Goal: Transaction & Acquisition: Purchase product/service

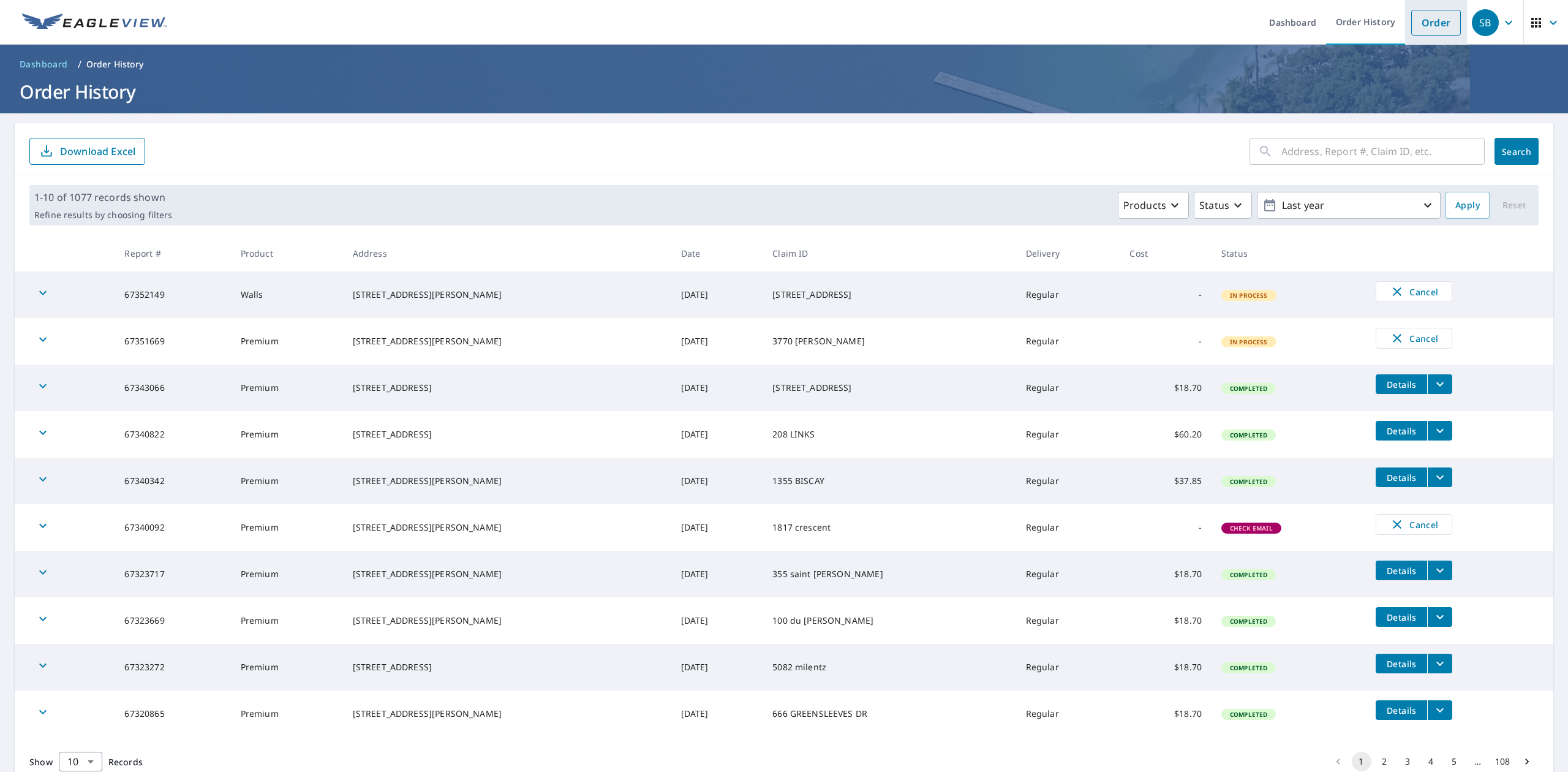
click at [1438, 23] on link "Order" at bounding box center [1436, 23] width 50 height 26
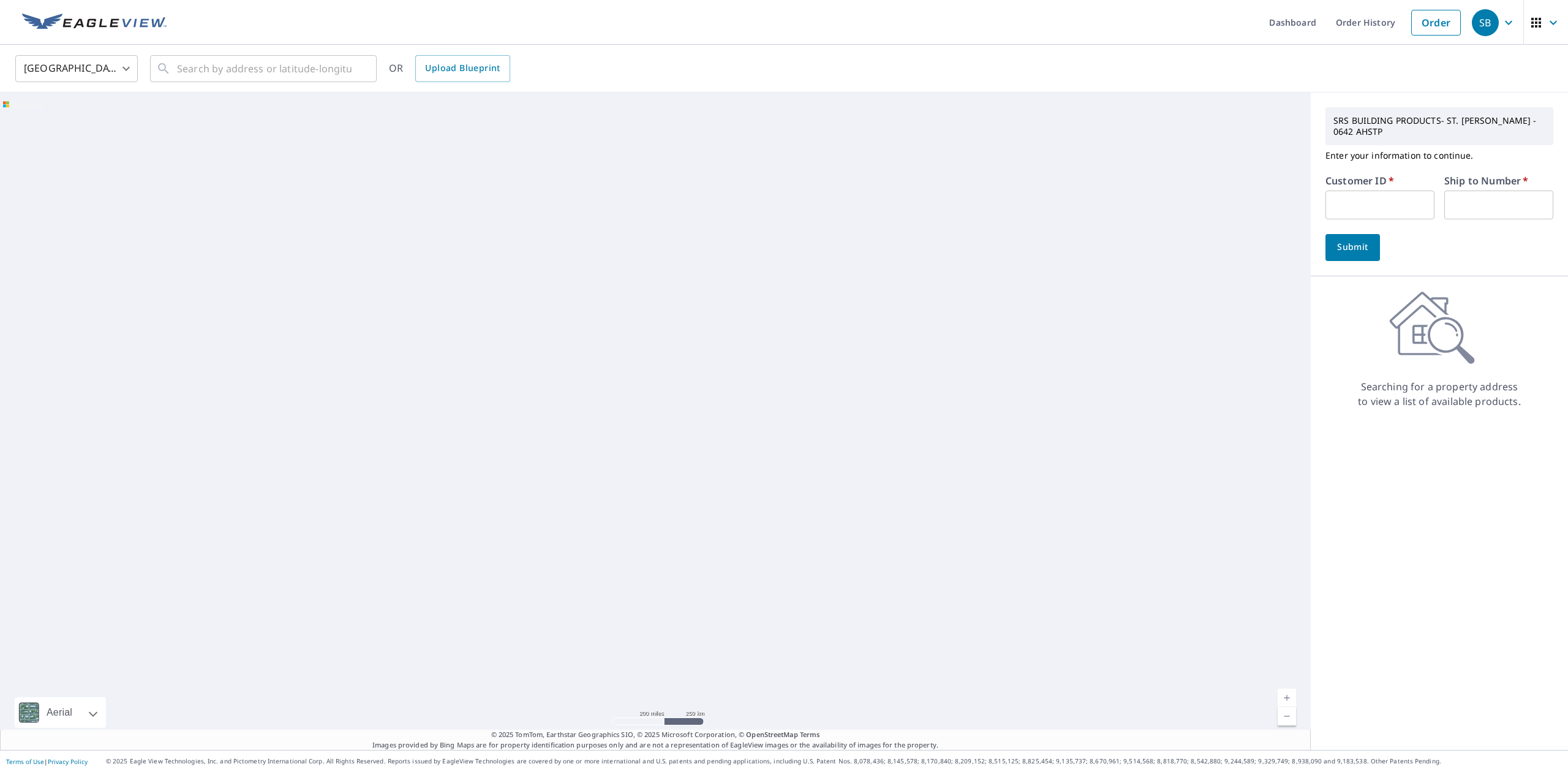
click at [1373, 209] on input "text" at bounding box center [1380, 205] width 109 height 29
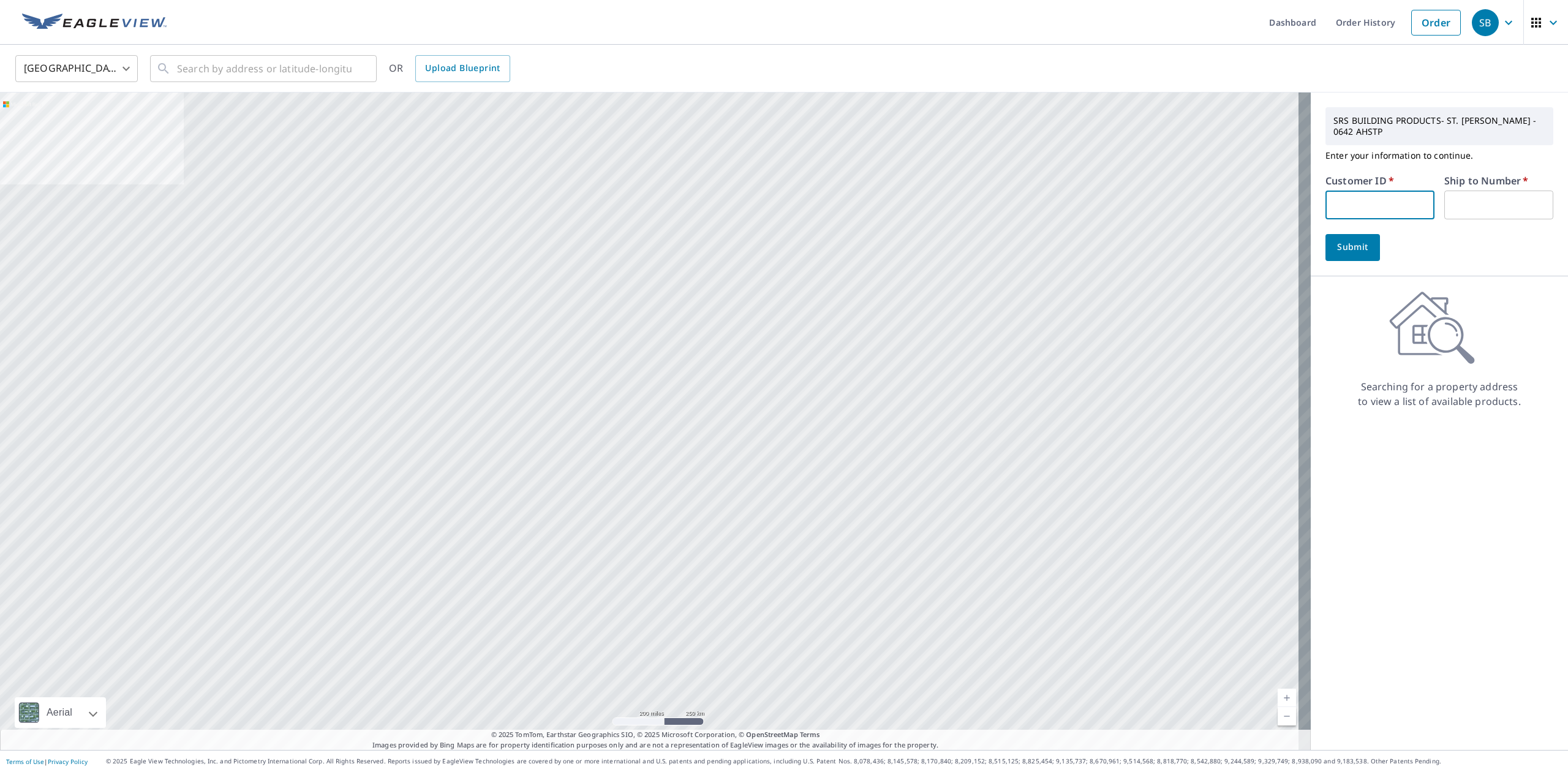
paste input "S063408"
type input "S063408"
click at [1458, 212] on input "text" at bounding box center [1498, 205] width 109 height 29
type input "1"
click at [1325, 234] on button "Submit" at bounding box center [1352, 248] width 54 height 27
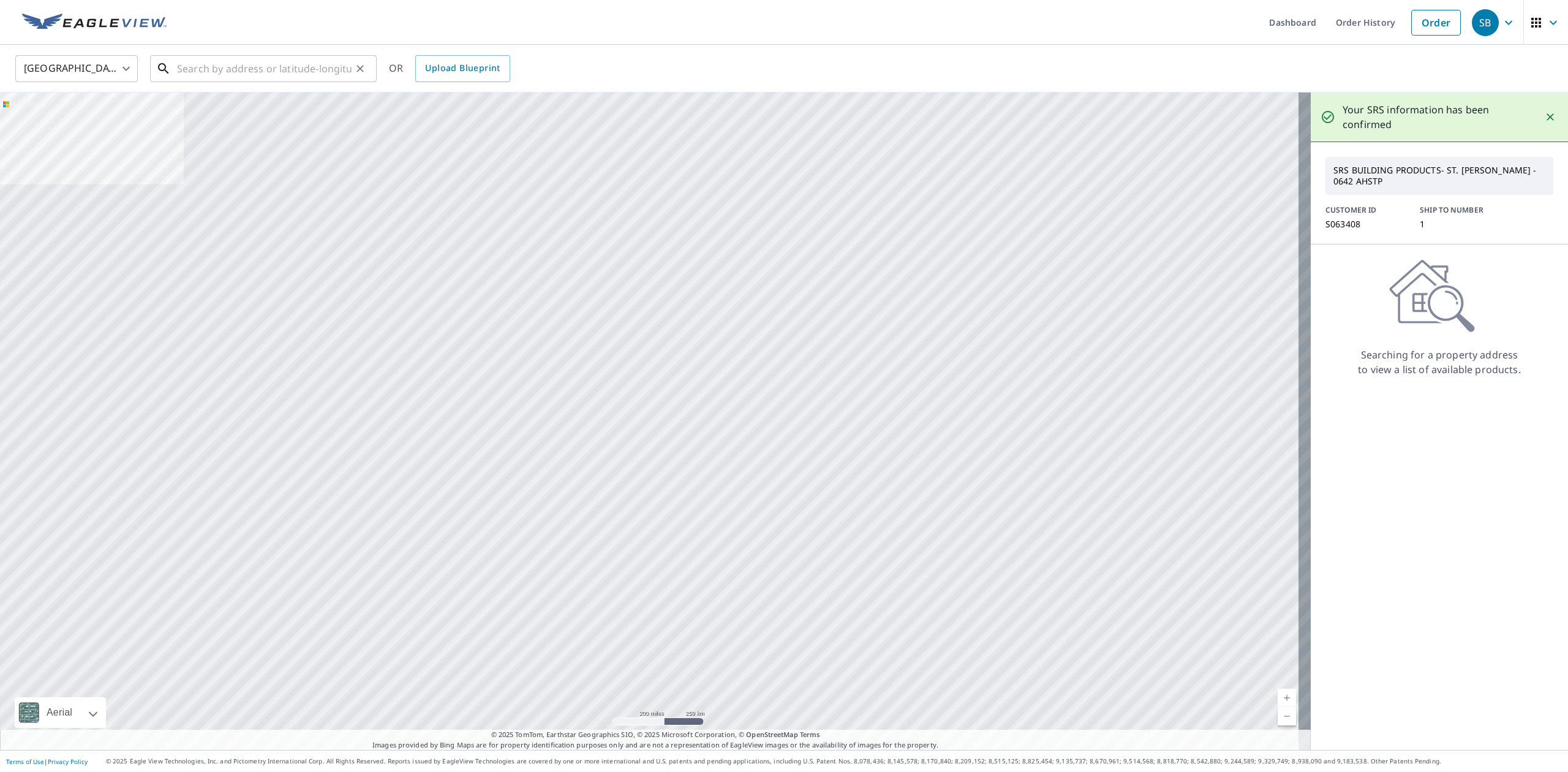
click at [235, 65] on input "text" at bounding box center [264, 68] width 174 height 34
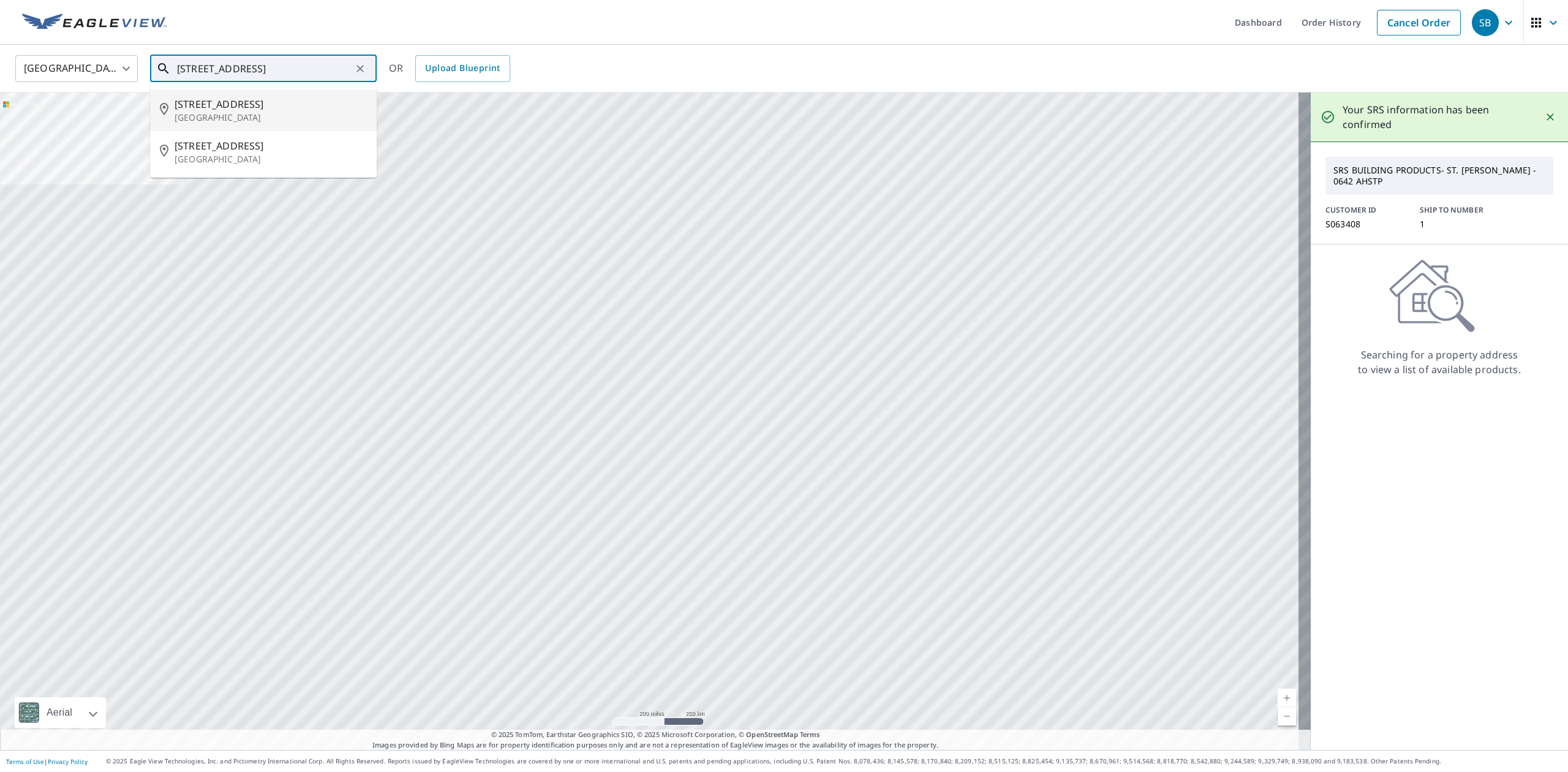
click at [194, 97] on span "[STREET_ADDRESS]" at bounding box center [271, 104] width 192 height 15
type input "[STREET_ADDRESS][PERSON_NAME]"
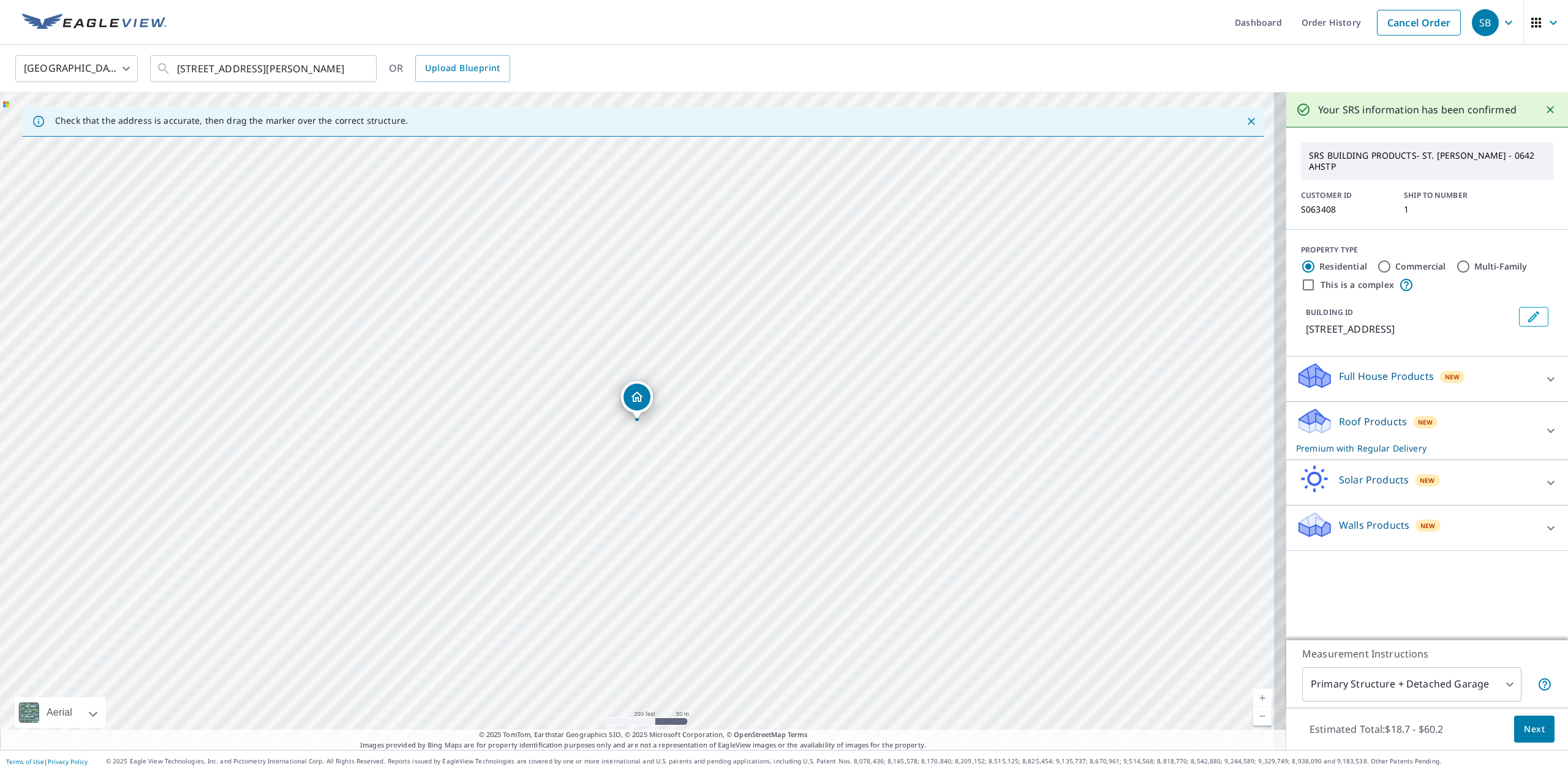
click at [1536, 518] on div at bounding box center [1551, 528] width 29 height 29
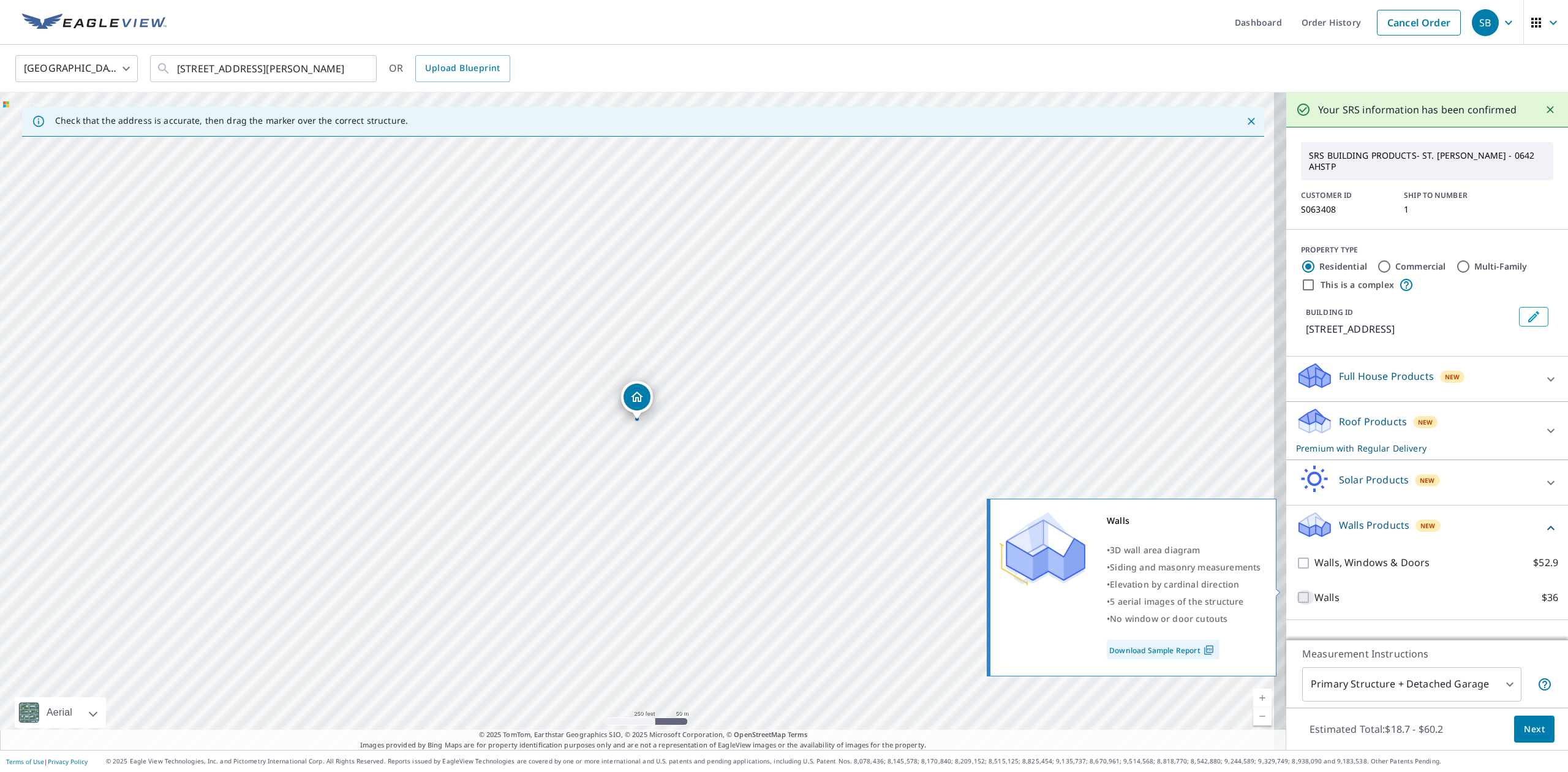
click at [1296, 592] on input "Walls $36" at bounding box center [1305, 597] width 19 height 15
checkbox input "true"
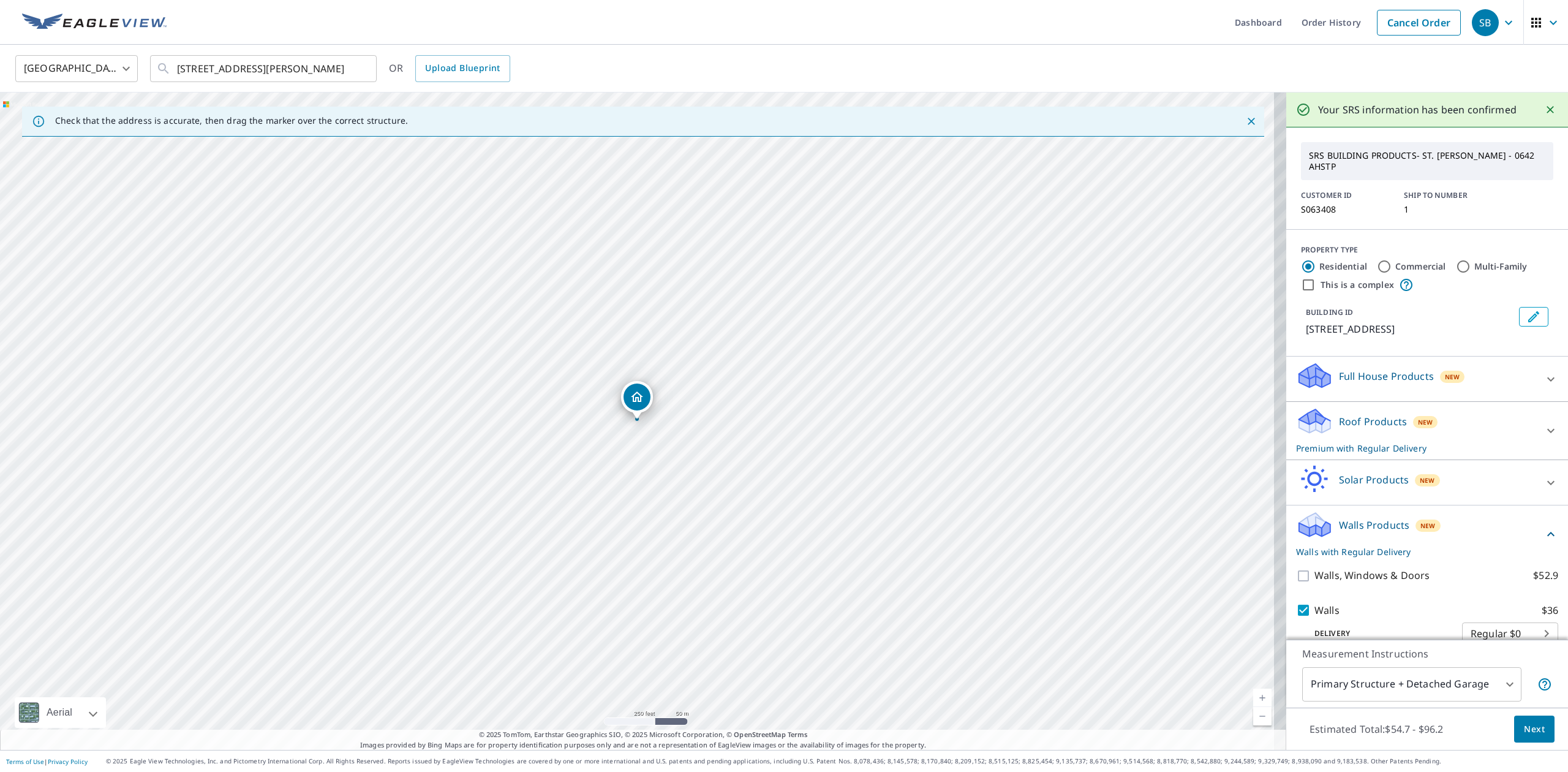
click at [1524, 722] on span "Next" at bounding box center [1534, 729] width 21 height 16
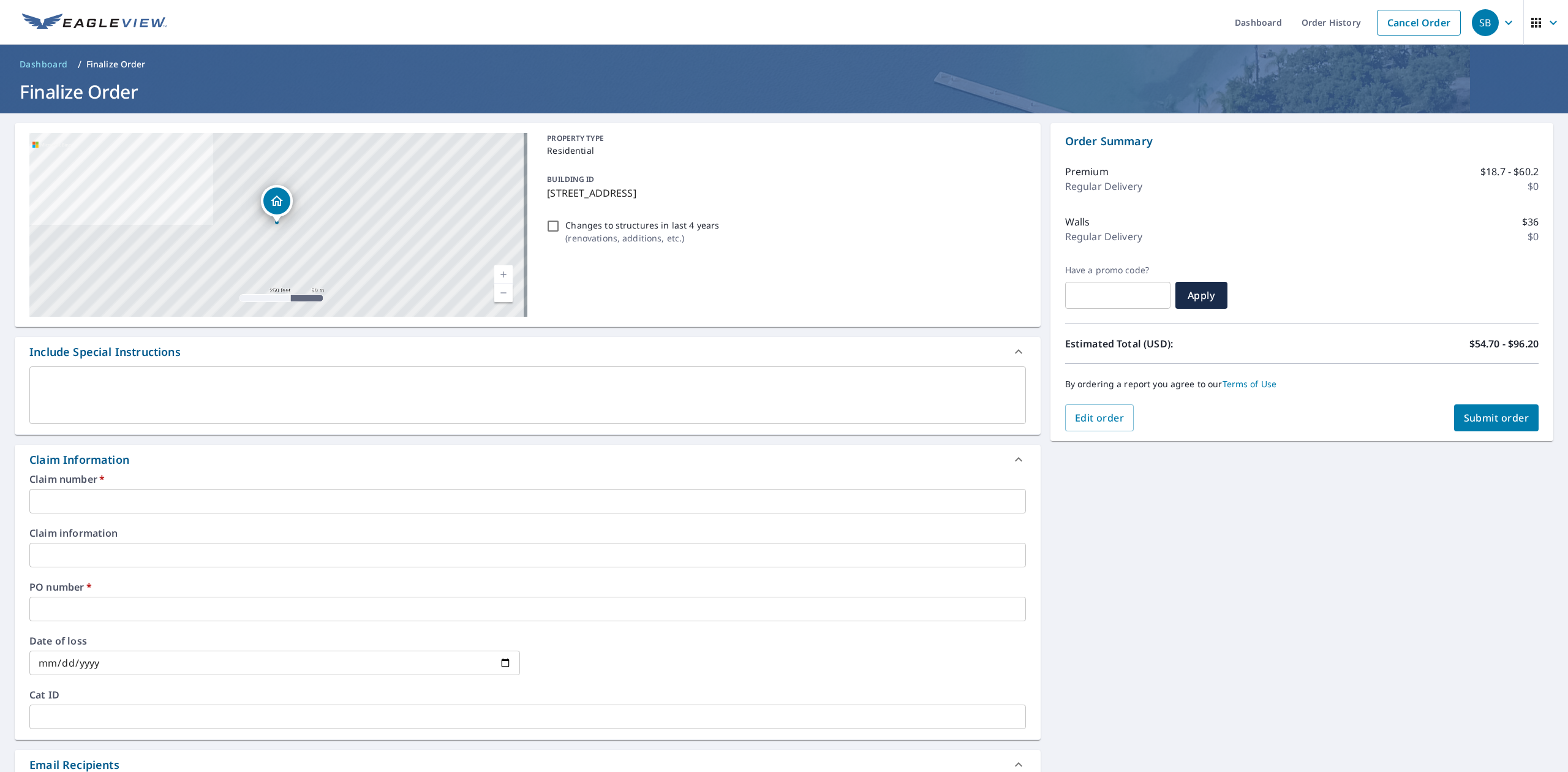
click at [83, 500] on input "text" at bounding box center [527, 501] width 996 height 25
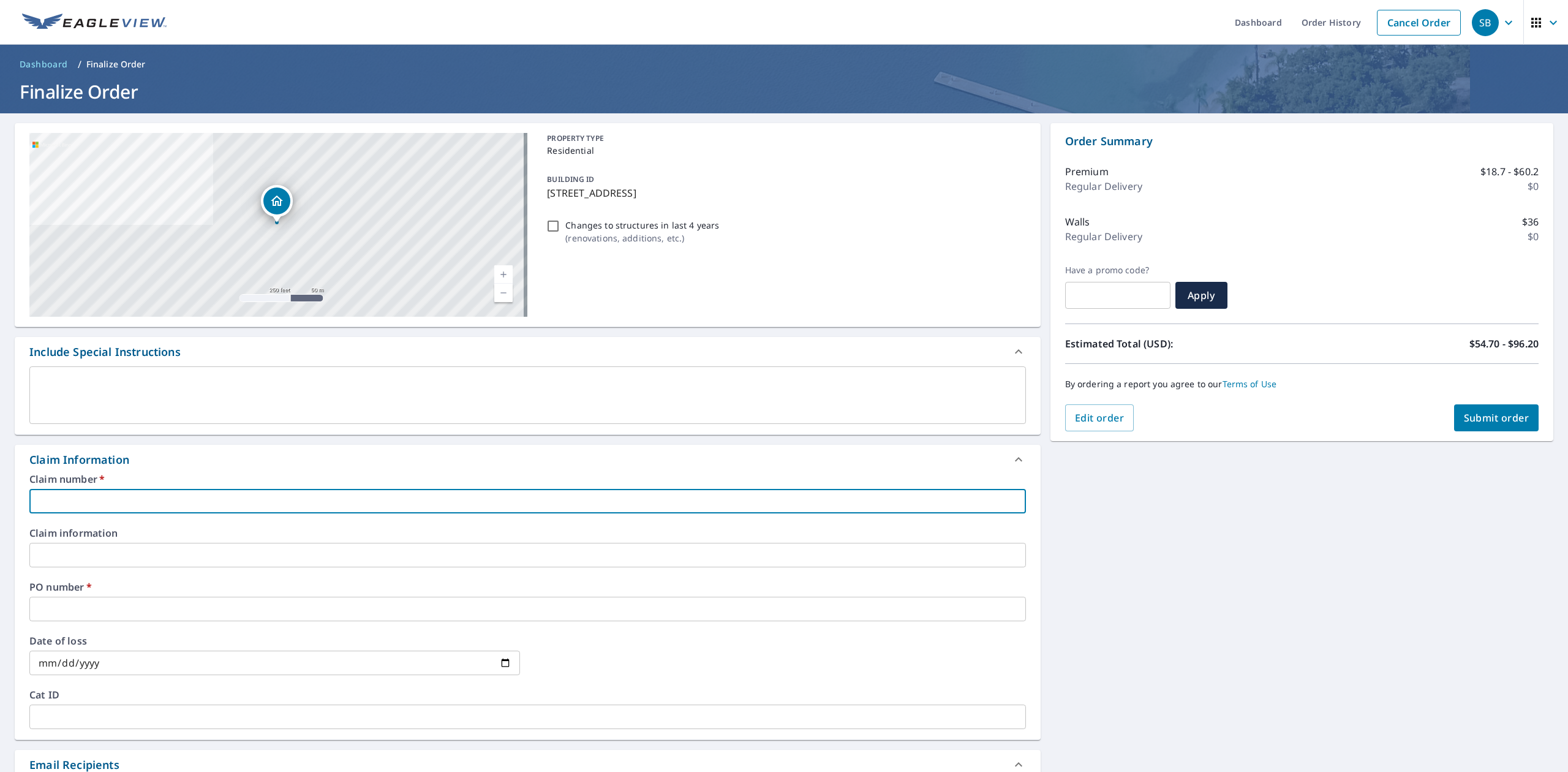
type input "4"
checkbox input "true"
type input "43"
checkbox input "true"
type input "431"
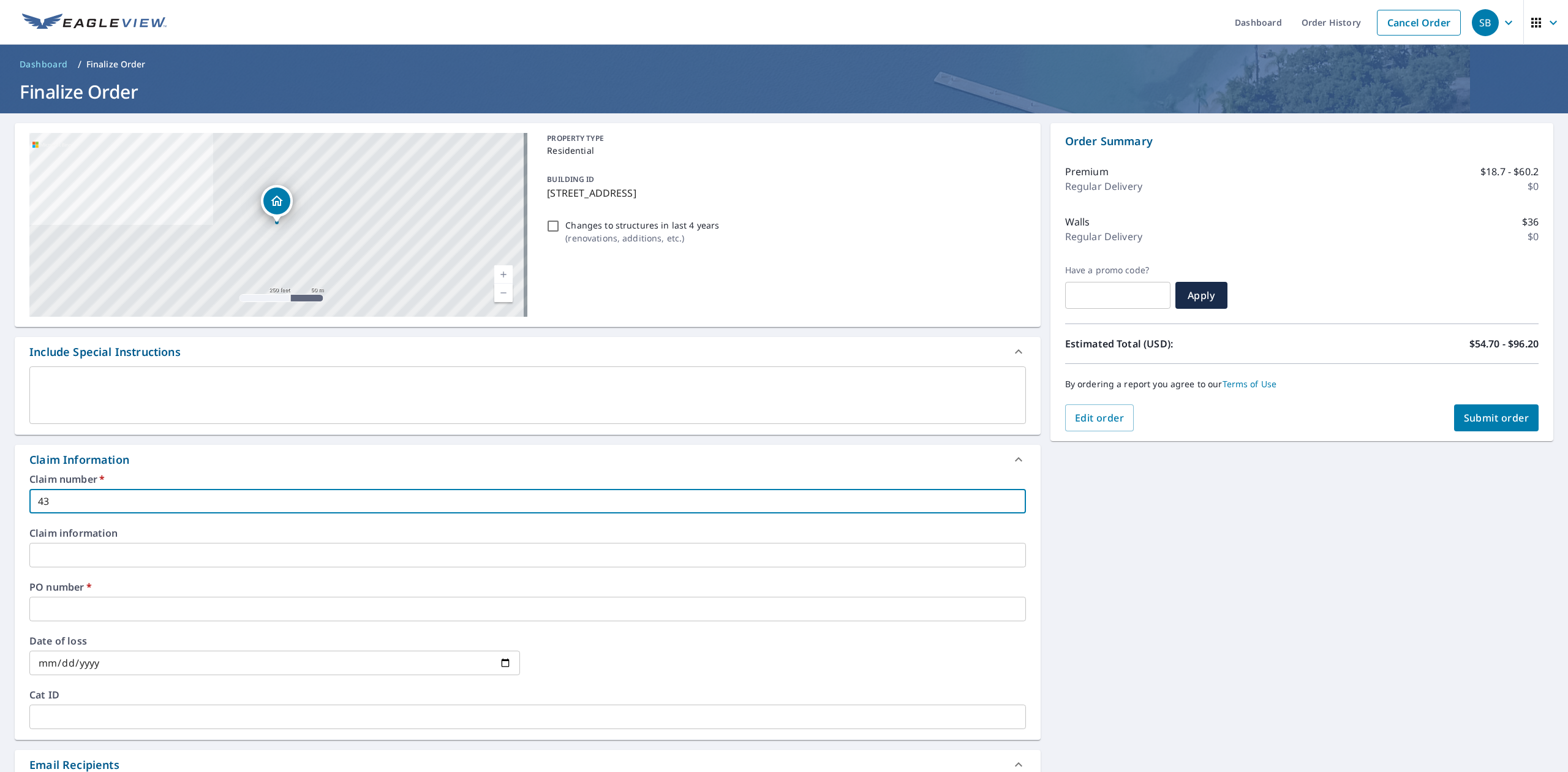
checkbox input "true"
type input "4315"
checkbox input "true"
type input "4315"
checkbox input "true"
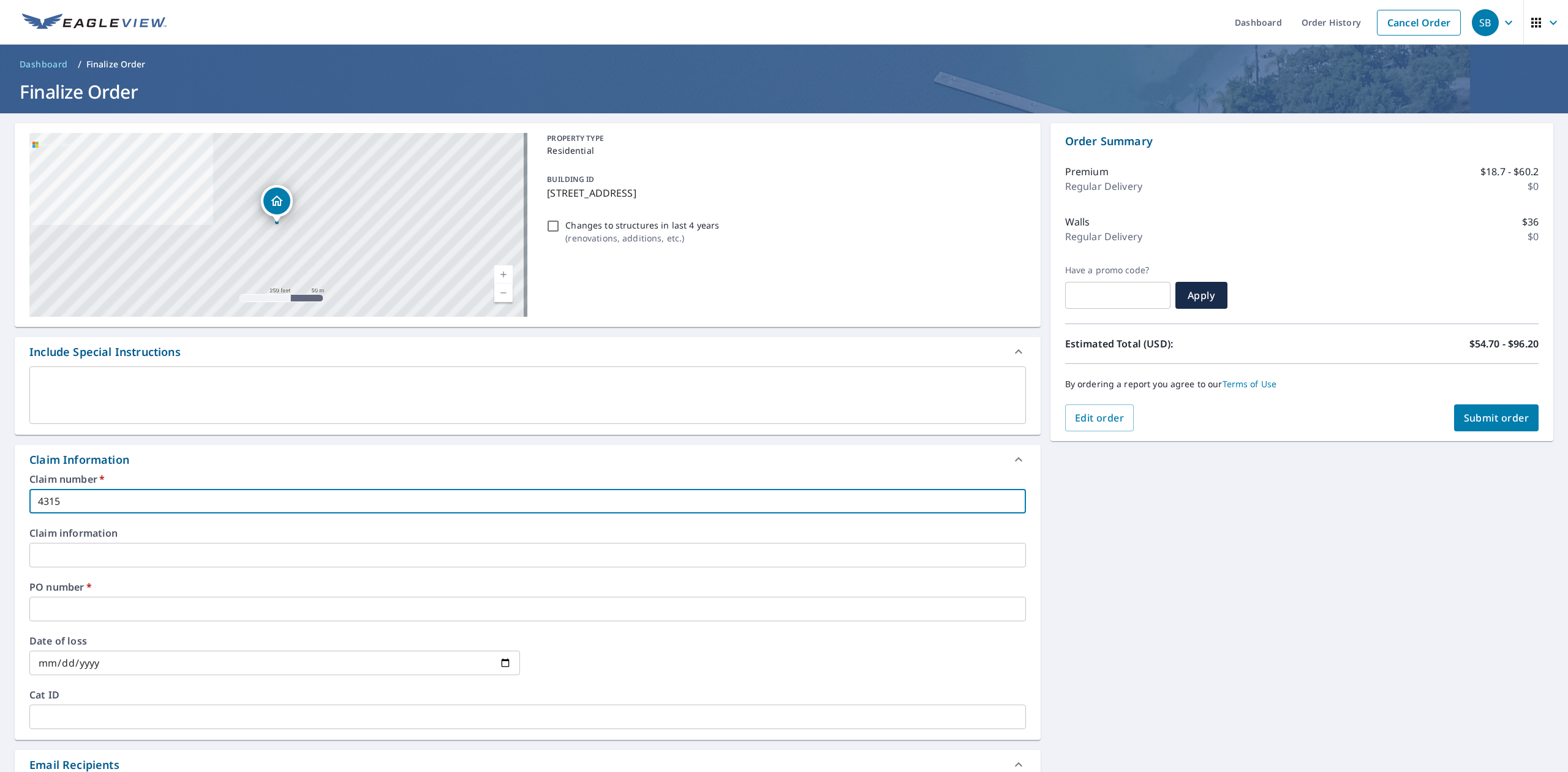
type input "4315 C"
checkbox input "true"
type input "4315 Cr"
checkbox input "true"
type input "4315 Cre"
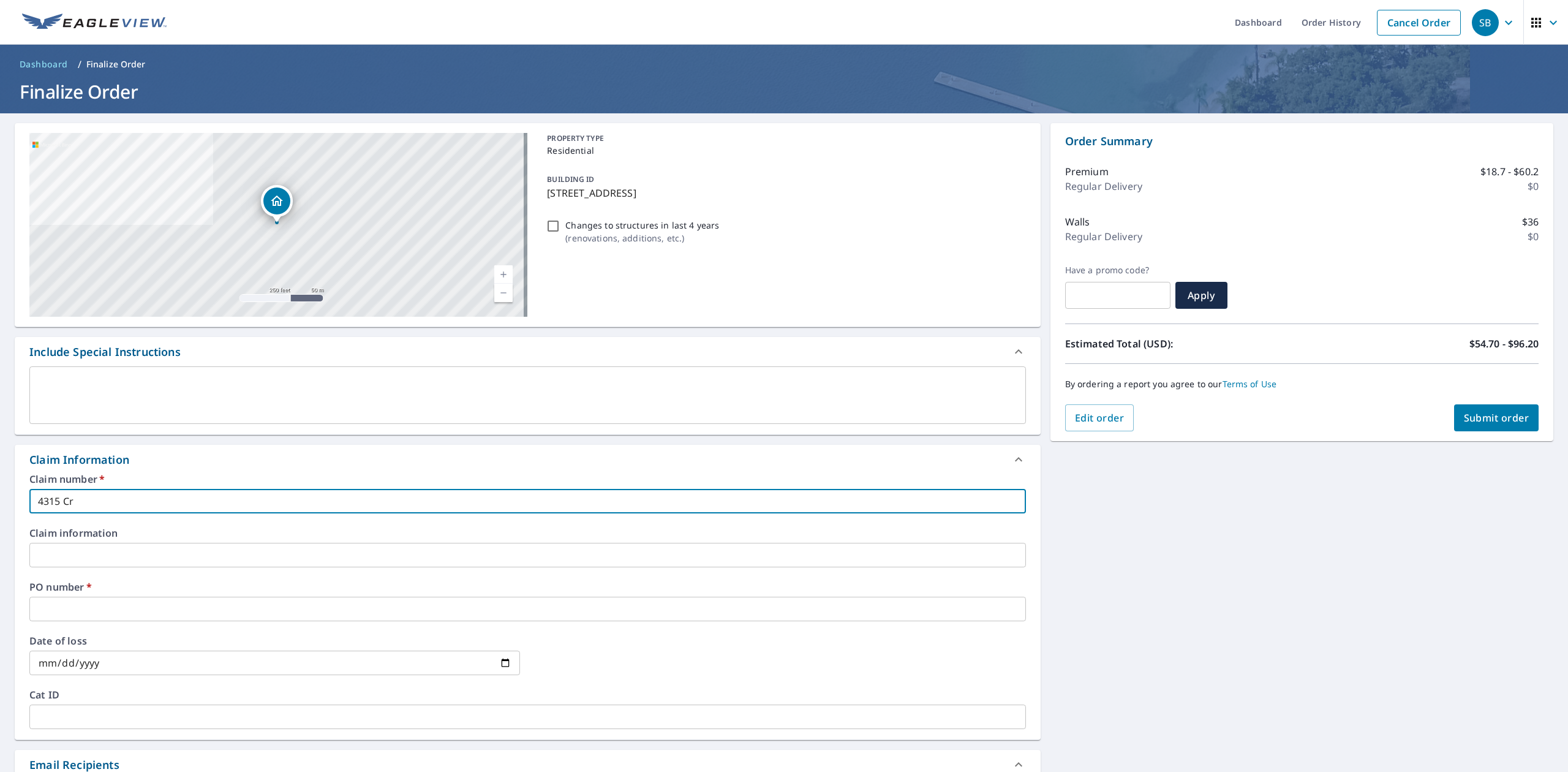
checkbox input "true"
type input "4315 Cres"
checkbox input "true"
type input "4315 Crest"
checkbox input "true"
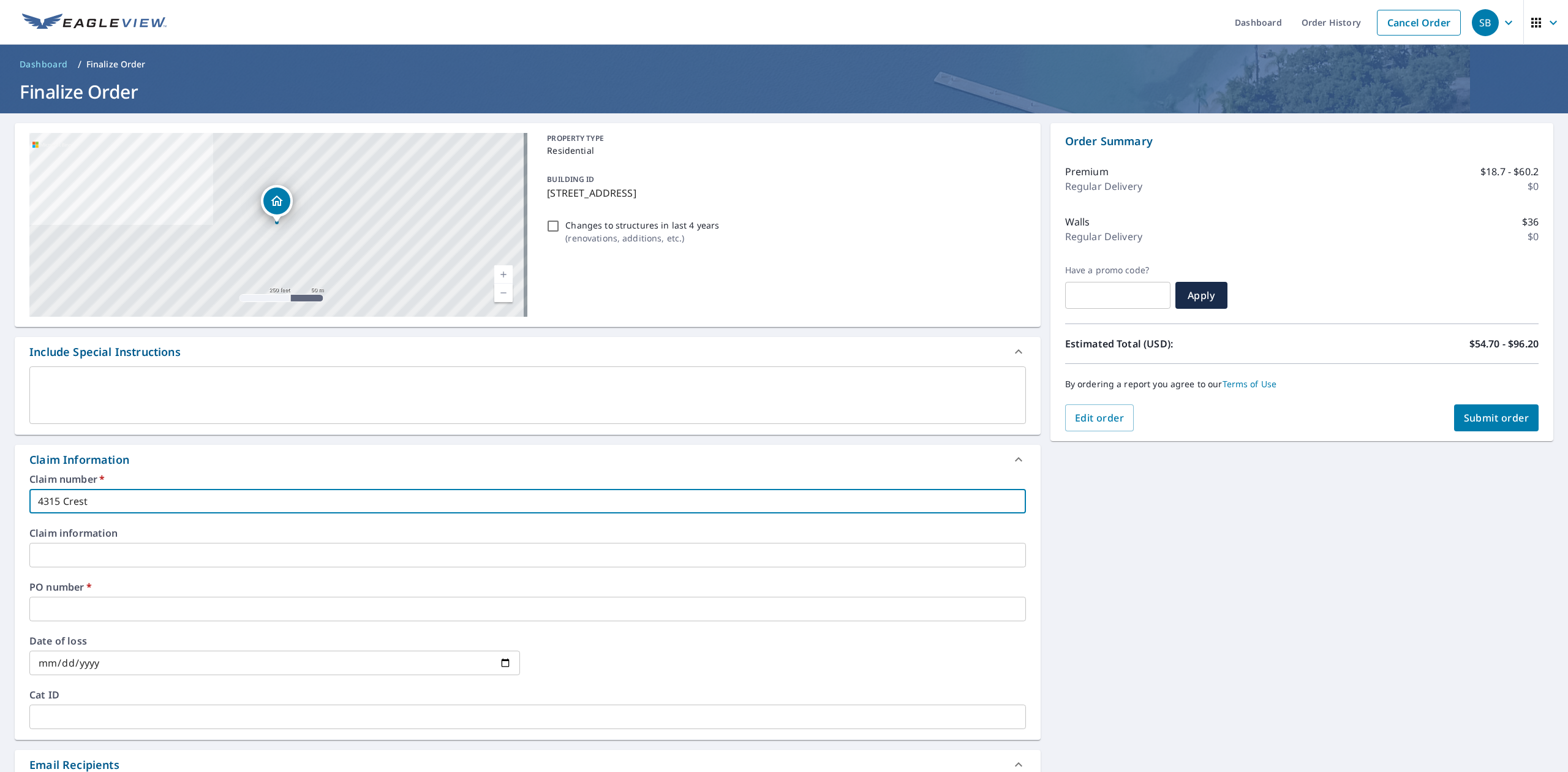
type input "4315 Crest"
checkbox input "true"
type input "4315 Crest D"
checkbox input "true"
type input "[STREET_ADDRESS]"
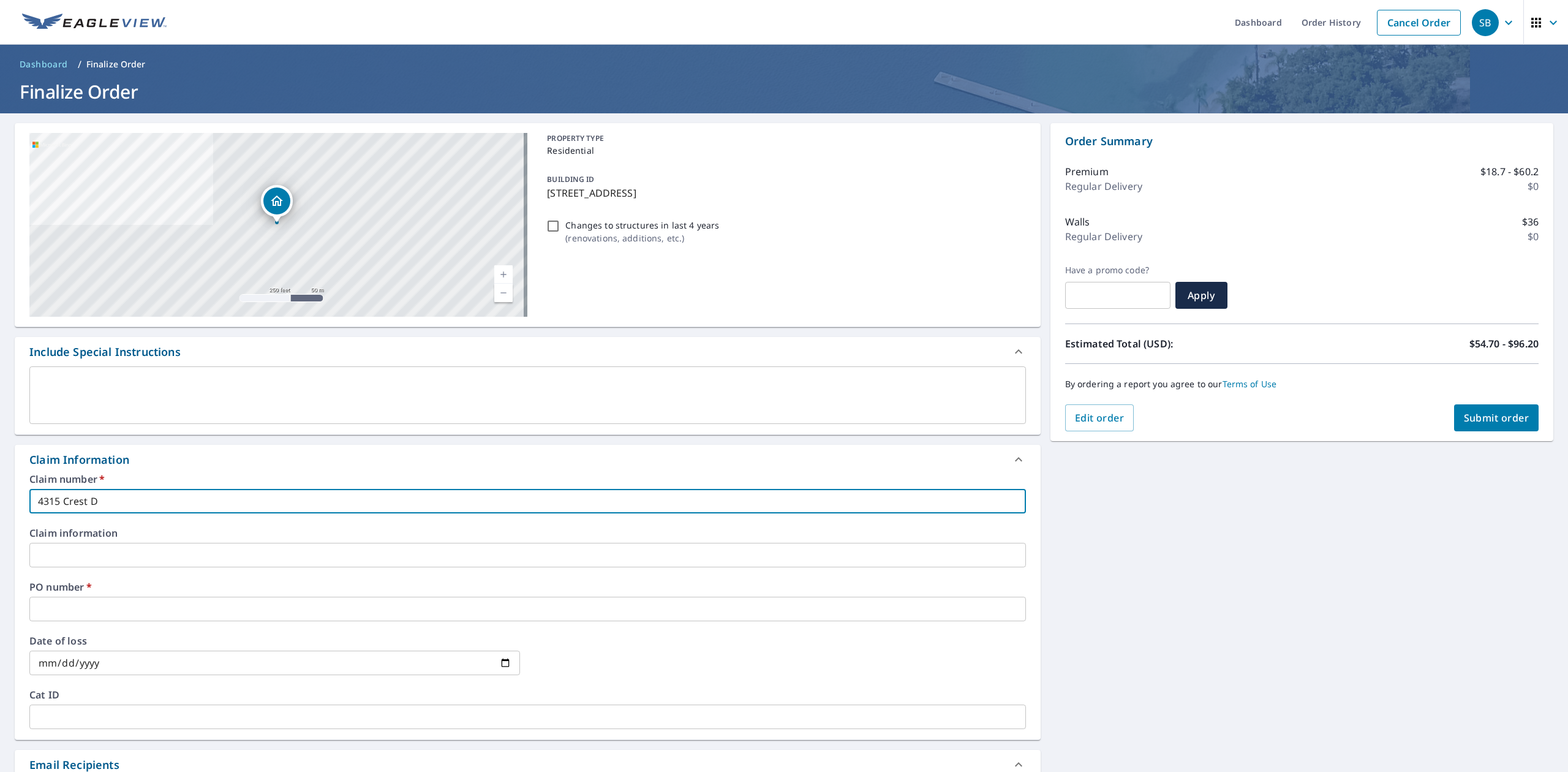
checkbox input "true"
type input "[STREET_ADDRESS]"
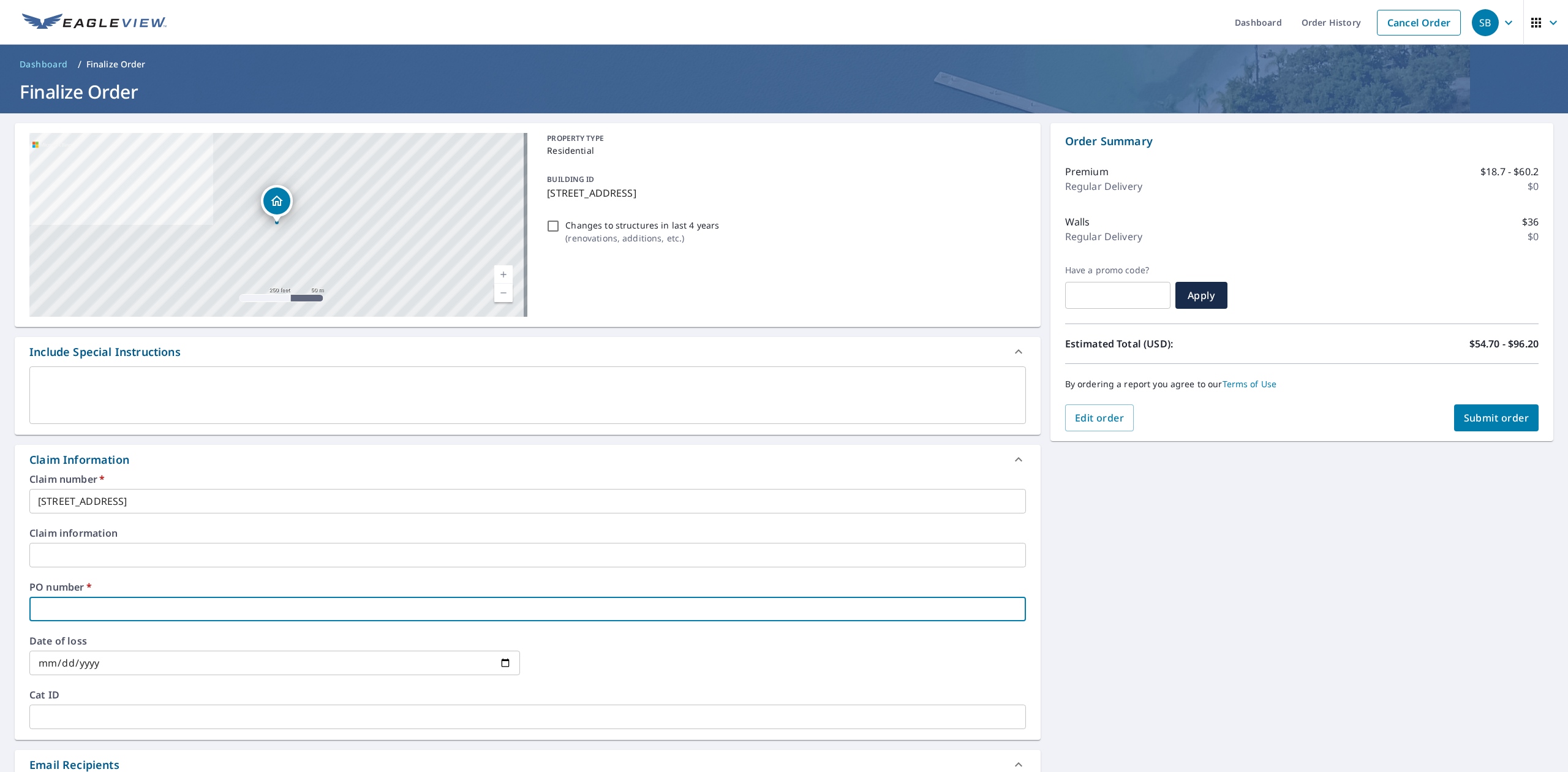
type input "4"
checkbox input "true"
type input "43"
checkbox input "true"
type input "431"
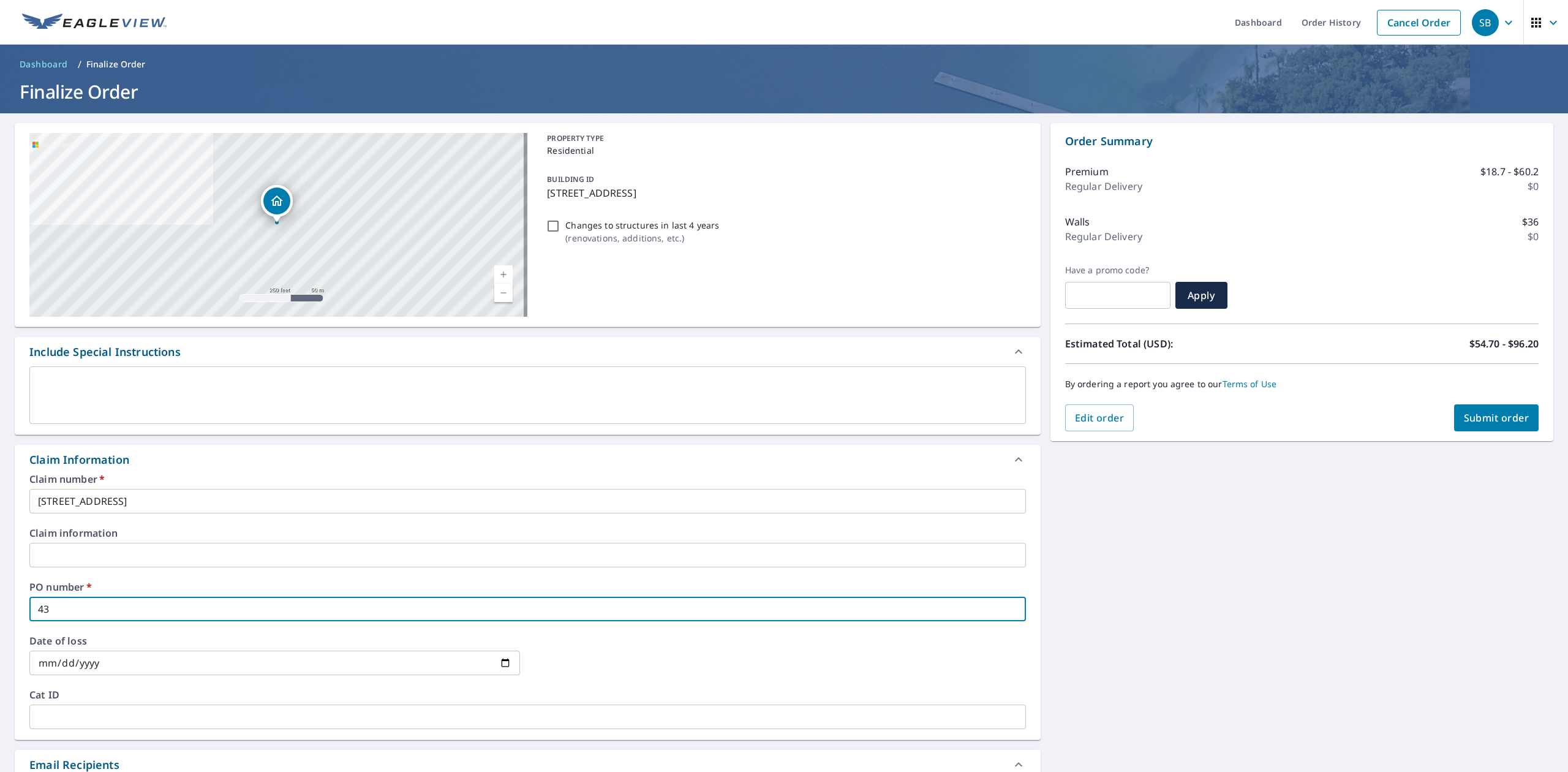
checkbox input "true"
type input "4315"
checkbox input "true"
type input "4315"
checkbox input "true"
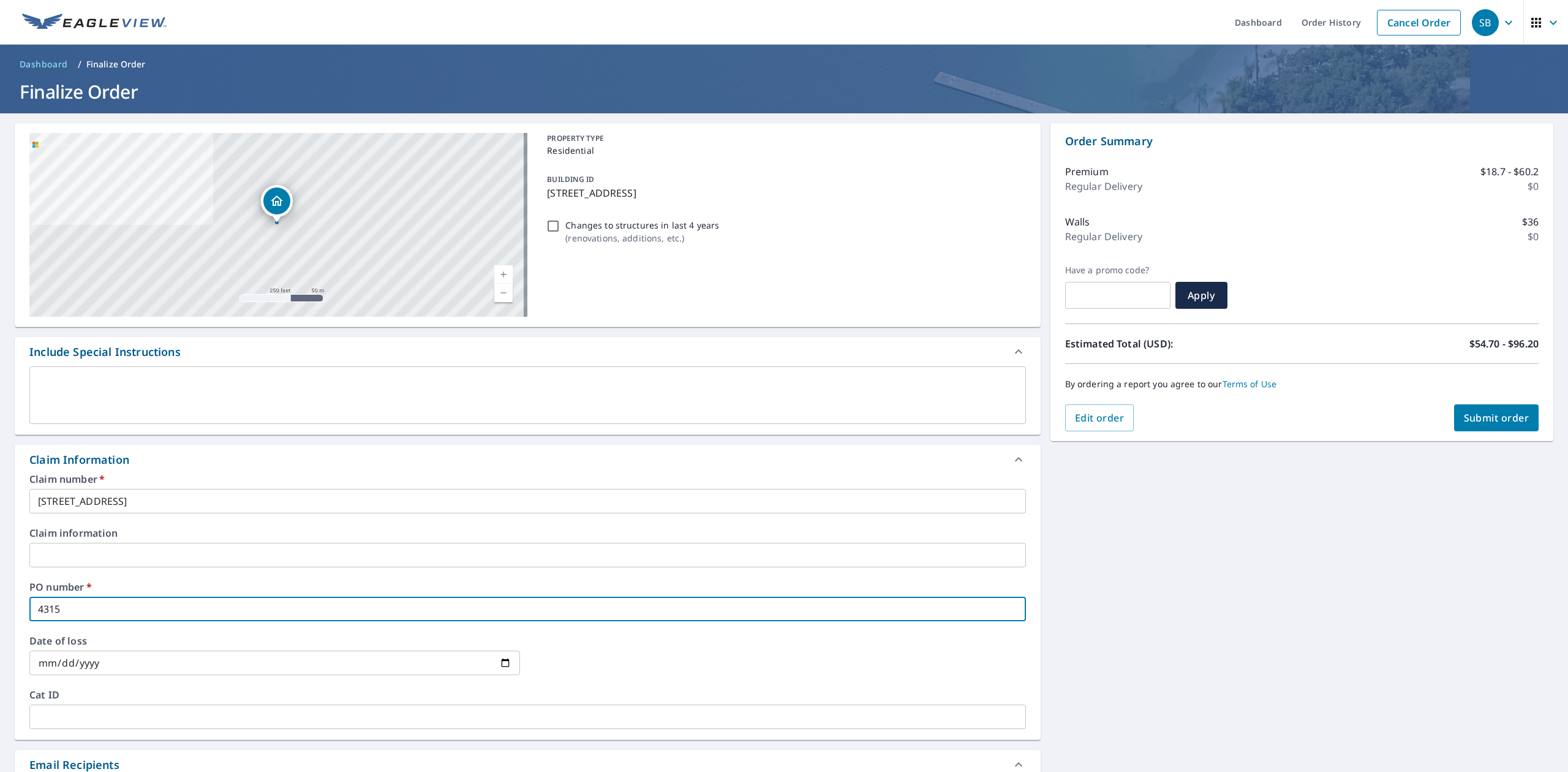
type input "4315 C"
checkbox input "true"
type input "4315 Cr"
checkbox input "true"
type input "4315 Crs"
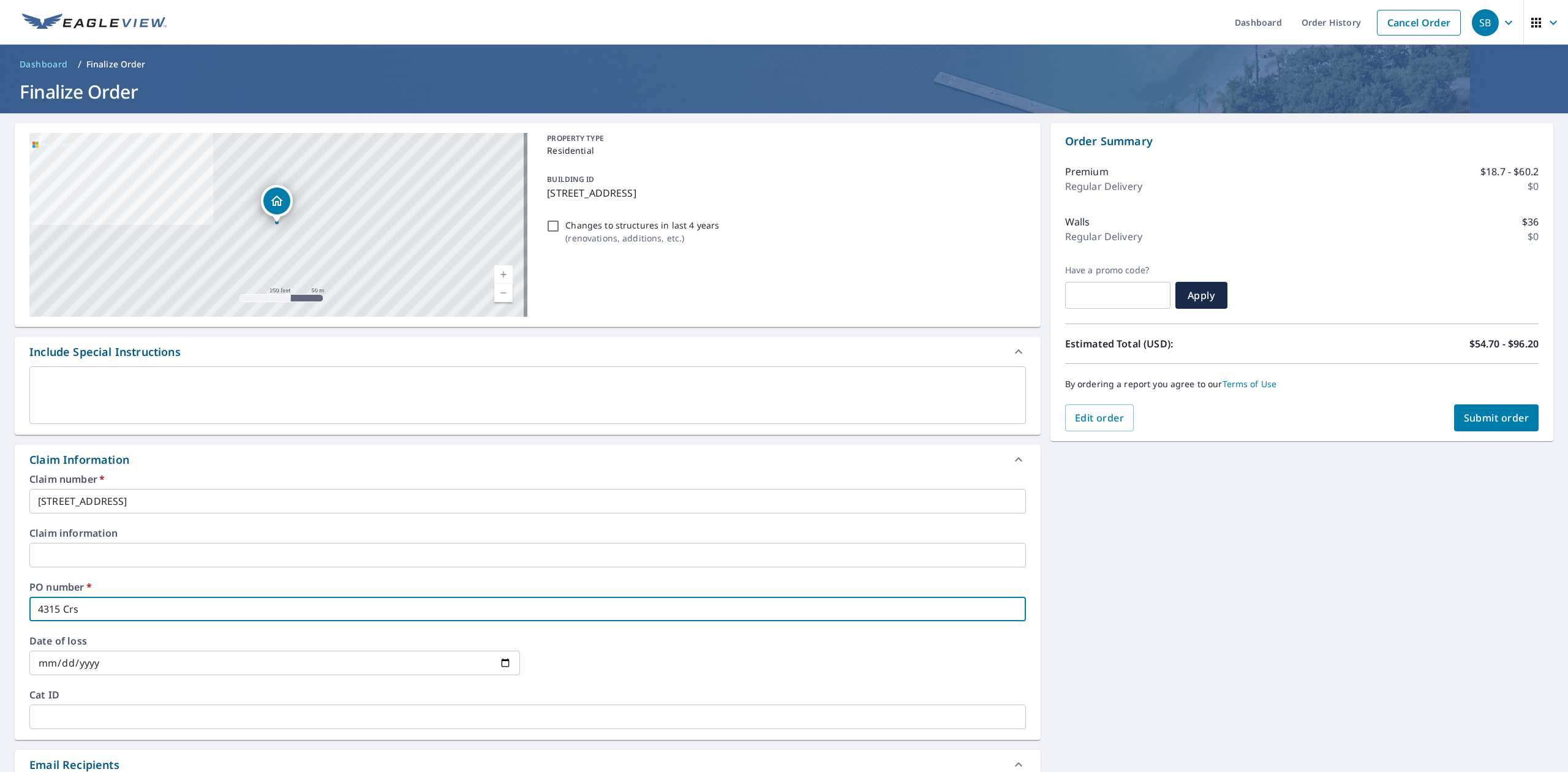
checkbox input "true"
type input "4315 Cr"
checkbox input "true"
type input "4315 Cre"
checkbox input "true"
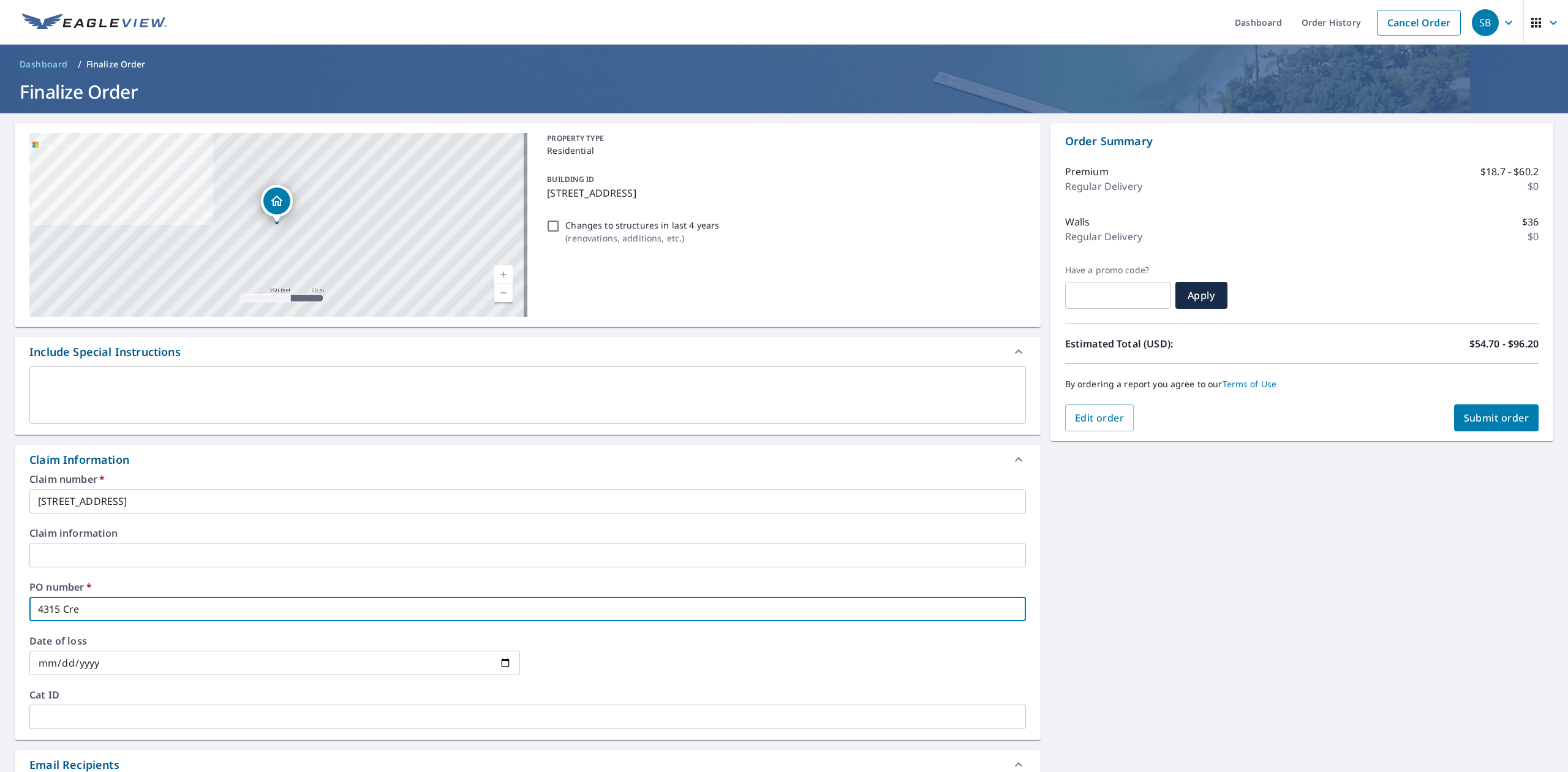
type input "4315 Cres"
checkbox input "true"
type input "4315 Crest"
checkbox input "true"
type input "4315 Crest"
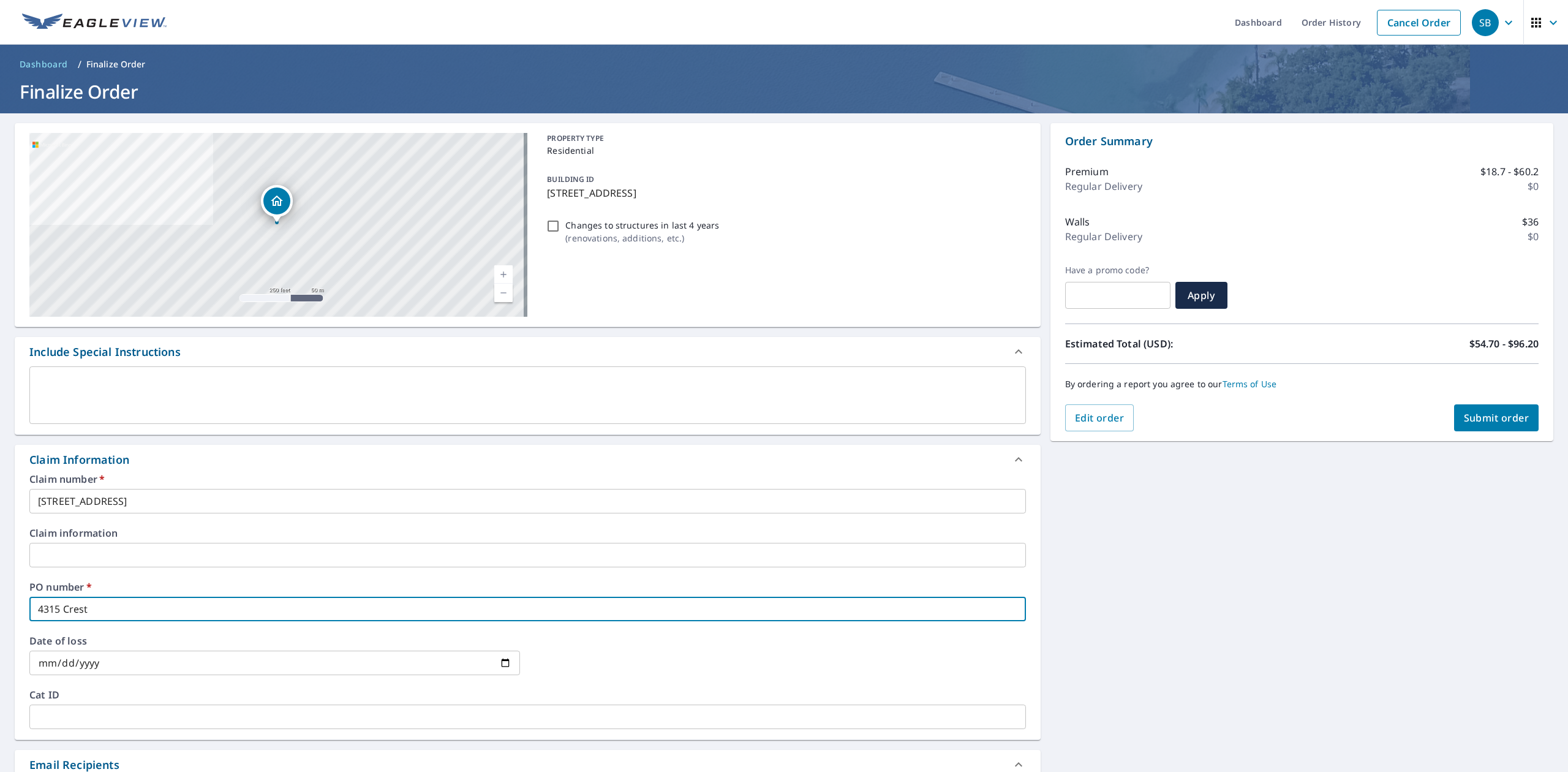
checkbox input "true"
type input "4315 Crest D"
checkbox input "true"
type input "[STREET_ADDRESS]"
checkbox input "true"
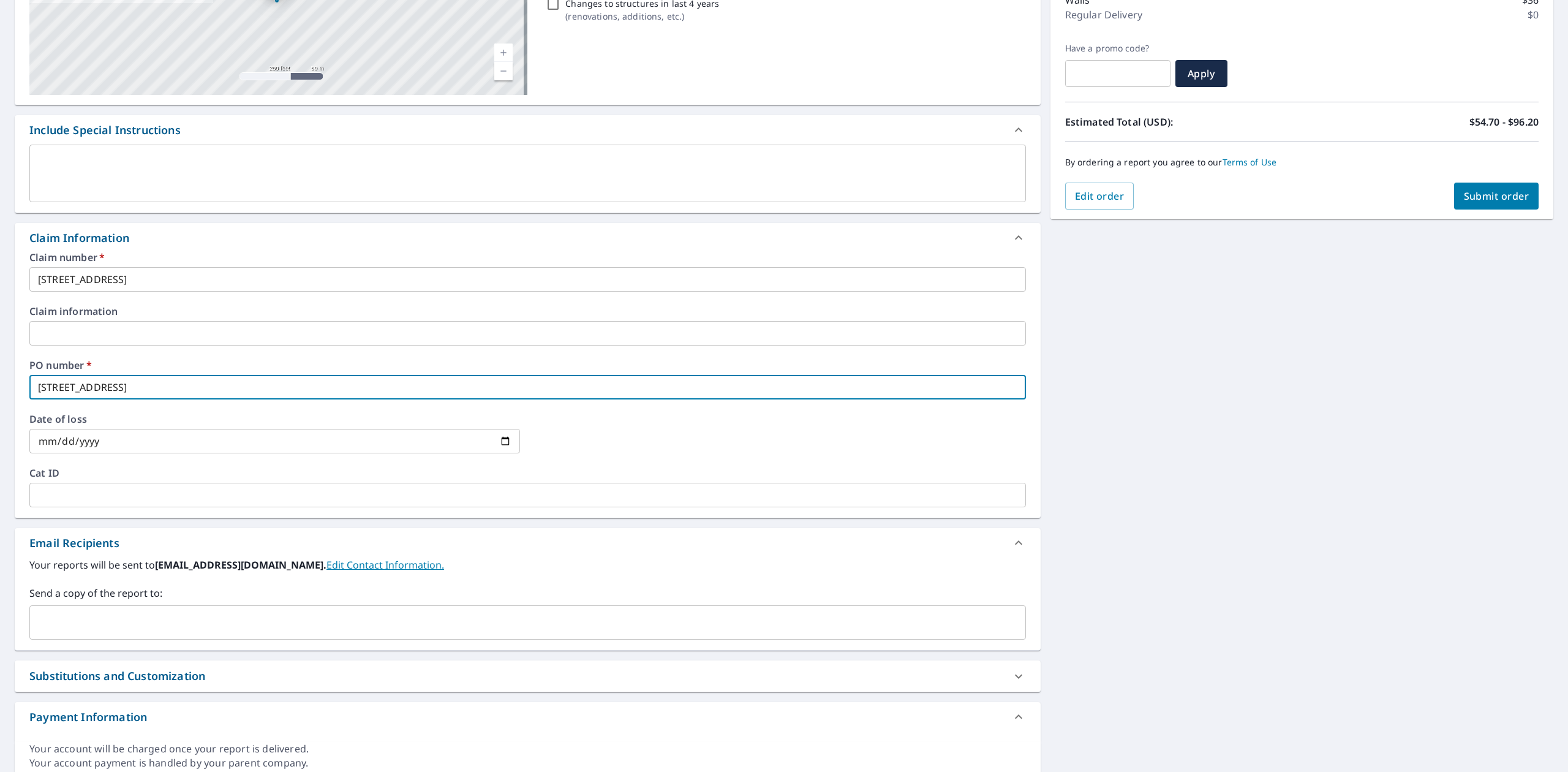
scroll to position [264, 0]
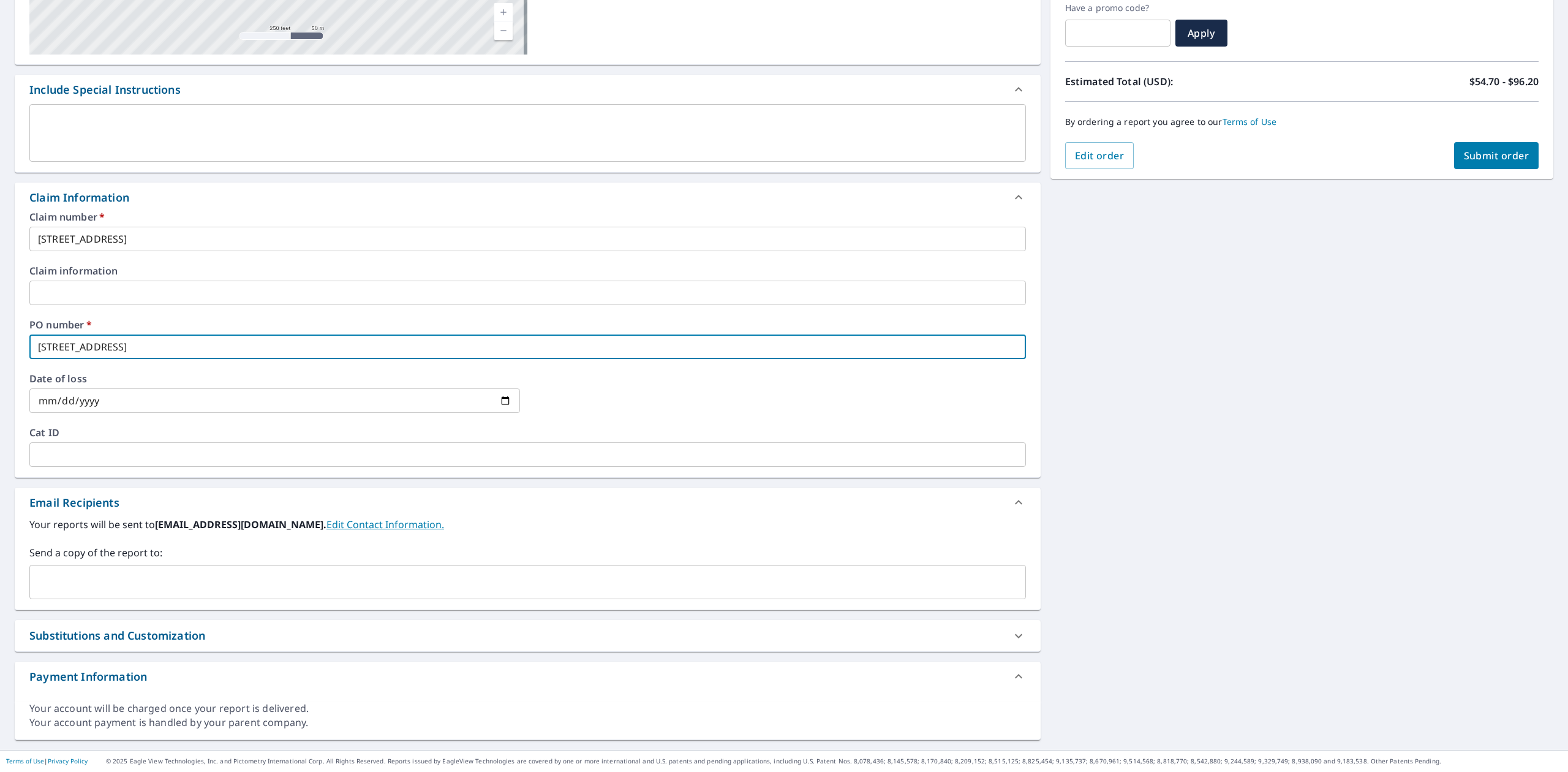
click at [85, 567] on div "​" at bounding box center [527, 582] width 996 height 34
type input "[STREET_ADDRESS]"
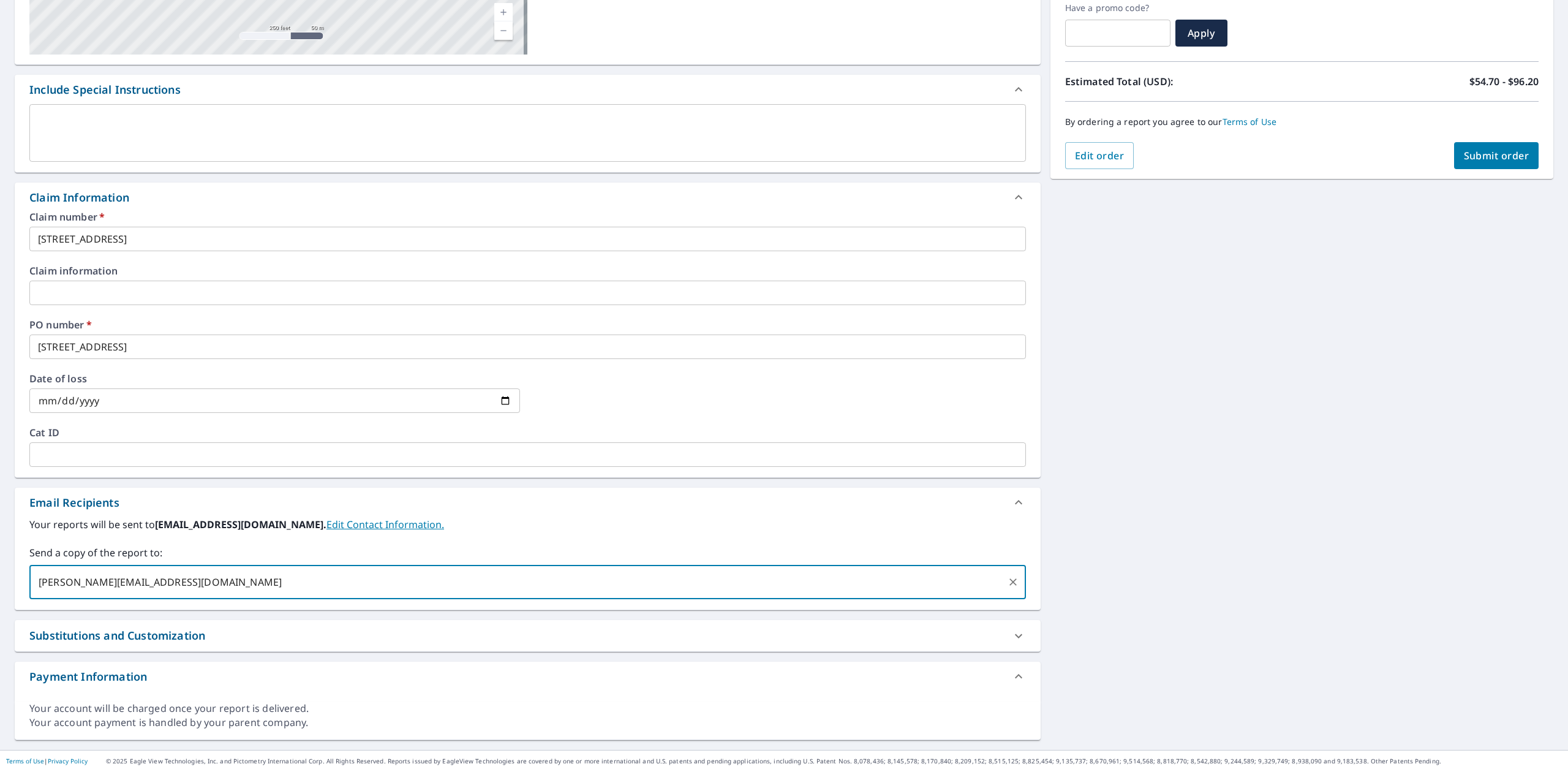
type input "[PERSON_NAME][EMAIL_ADDRESS][DOMAIN_NAME]"
click at [1463, 154] on span "Submit order" at bounding box center [1496, 155] width 66 height 13
checkbox input "true"
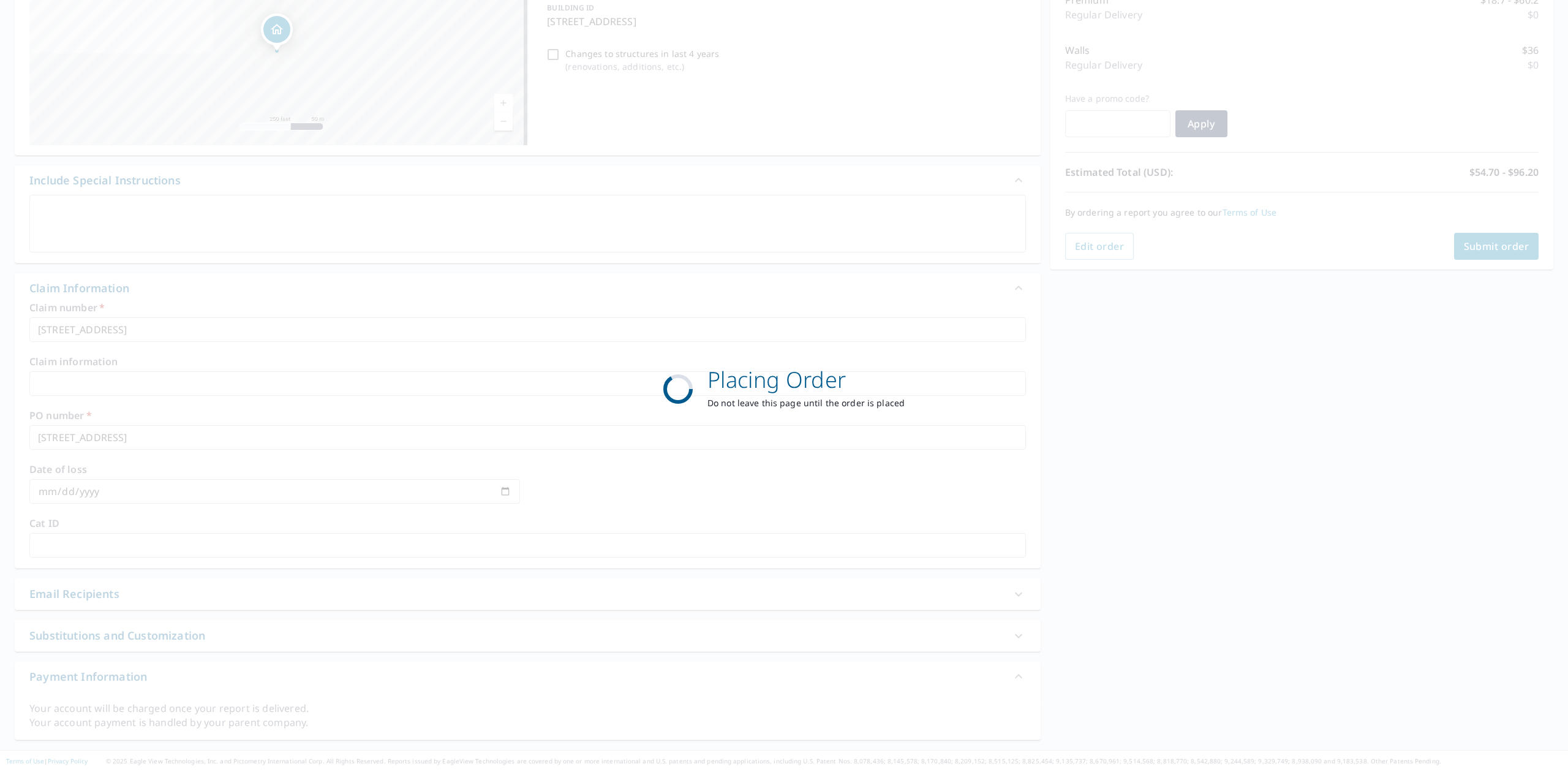
scroll to position [173, 0]
